Goal: Navigation & Orientation: Understand site structure

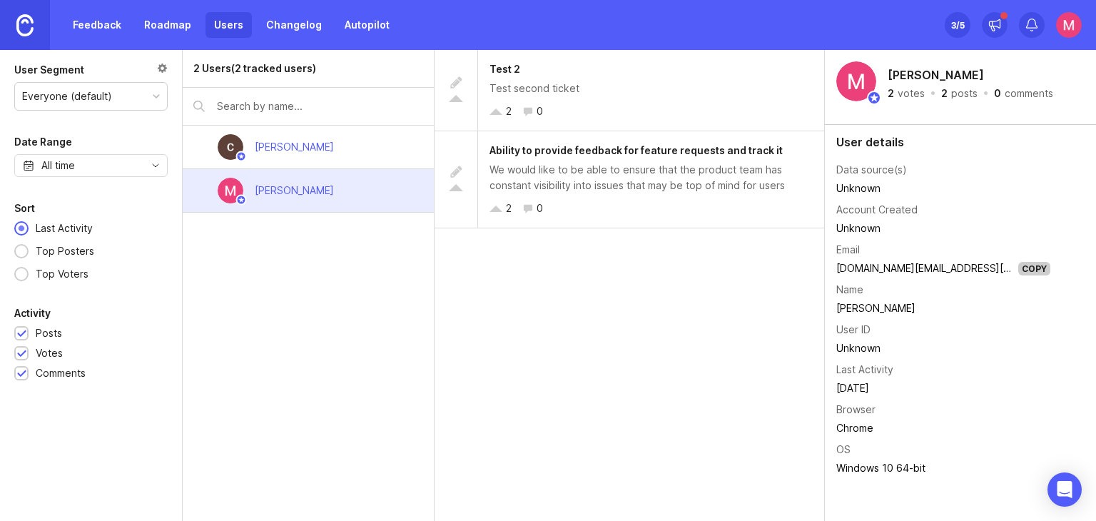
click at [106, 29] on link "Feedback" at bounding box center [97, 25] width 66 height 26
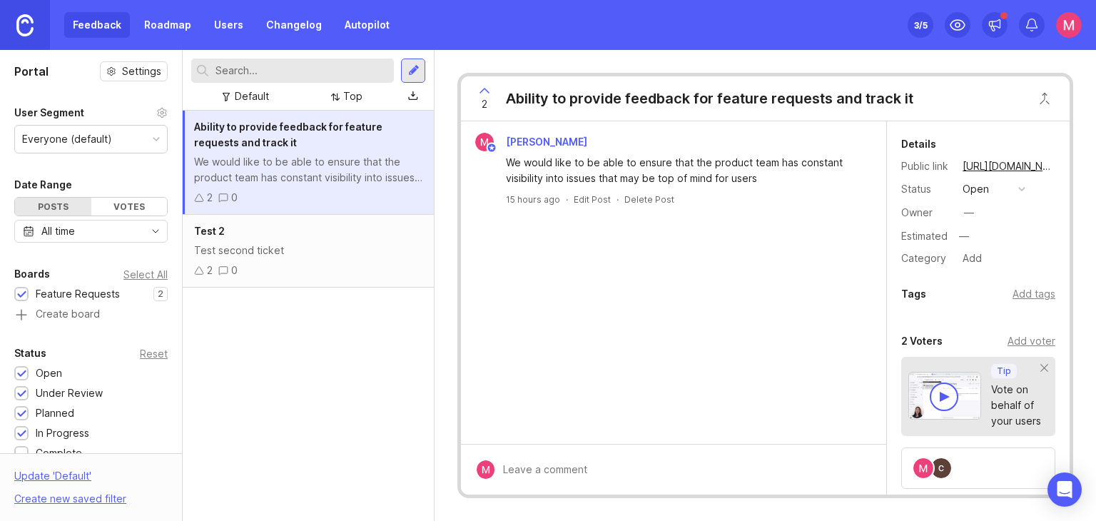
click at [163, 29] on link "Roadmap" at bounding box center [168, 25] width 64 height 26
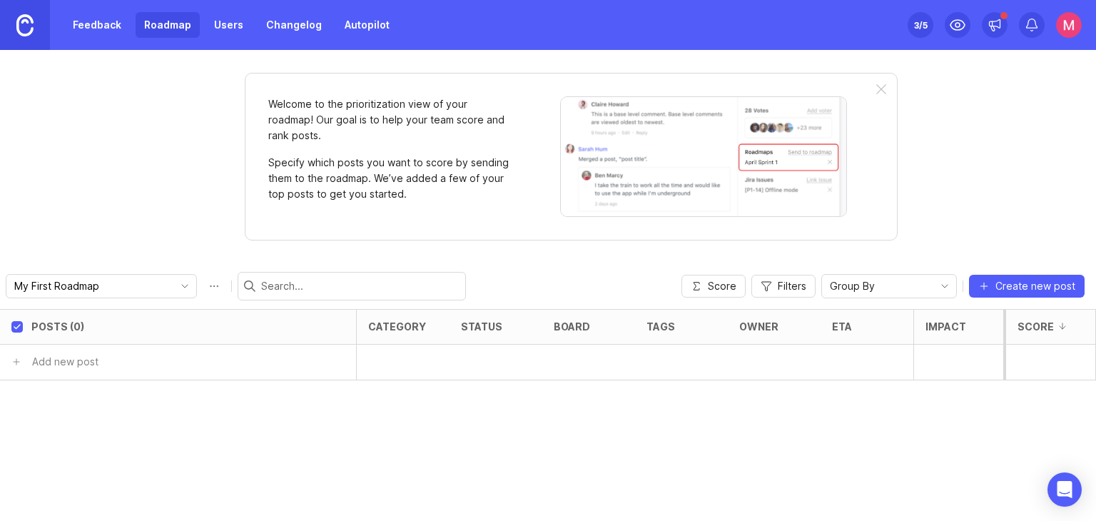
click at [285, 32] on link "Changelog" at bounding box center [294, 25] width 73 height 26
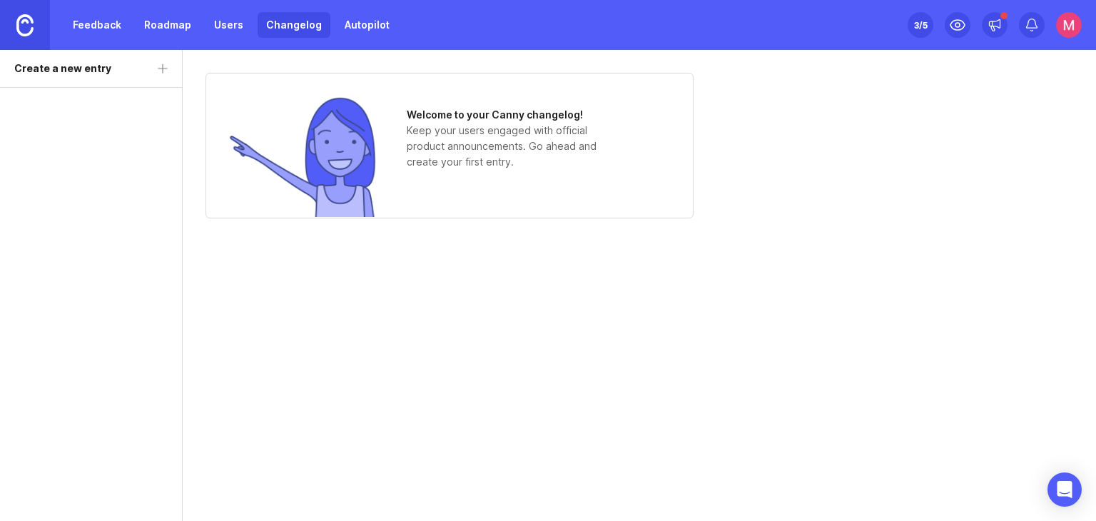
click at [244, 27] on link "Users" at bounding box center [229, 25] width 46 height 26
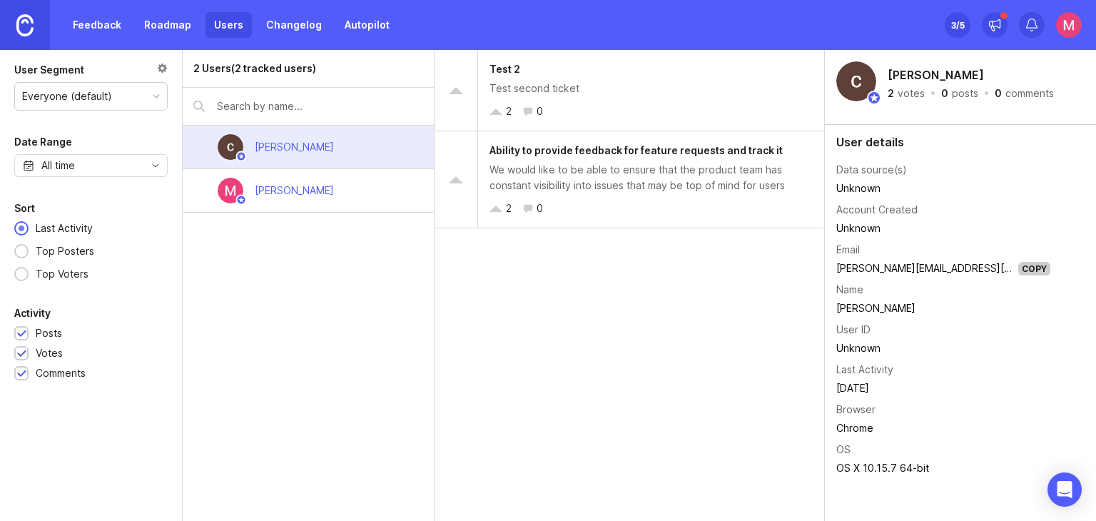
click at [34, 15] on link at bounding box center [25, 25] width 50 height 50
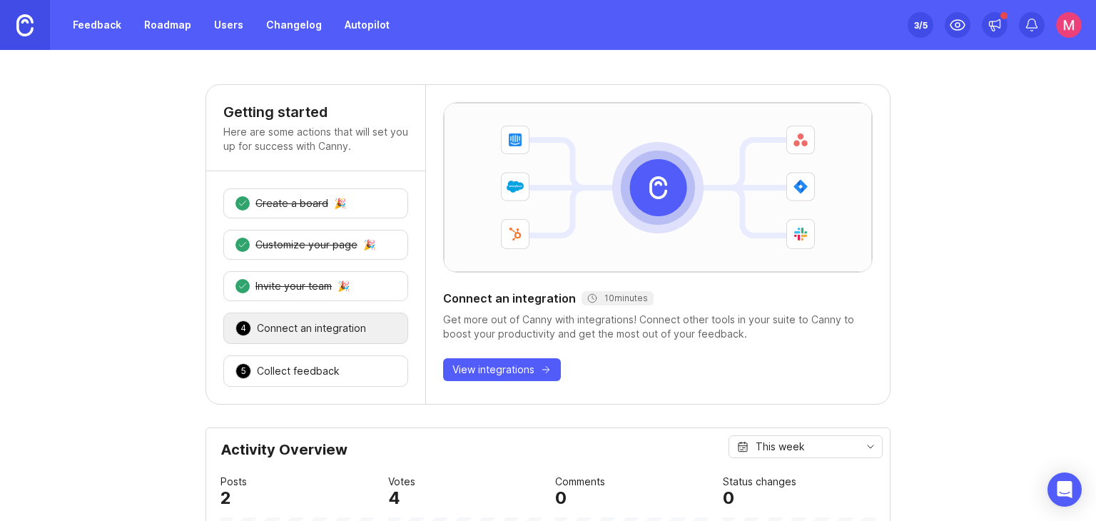
click at [348, 369] on div "5 Collect feedback 🎉" at bounding box center [315, 370] width 185 height 31
